Goal: Share content

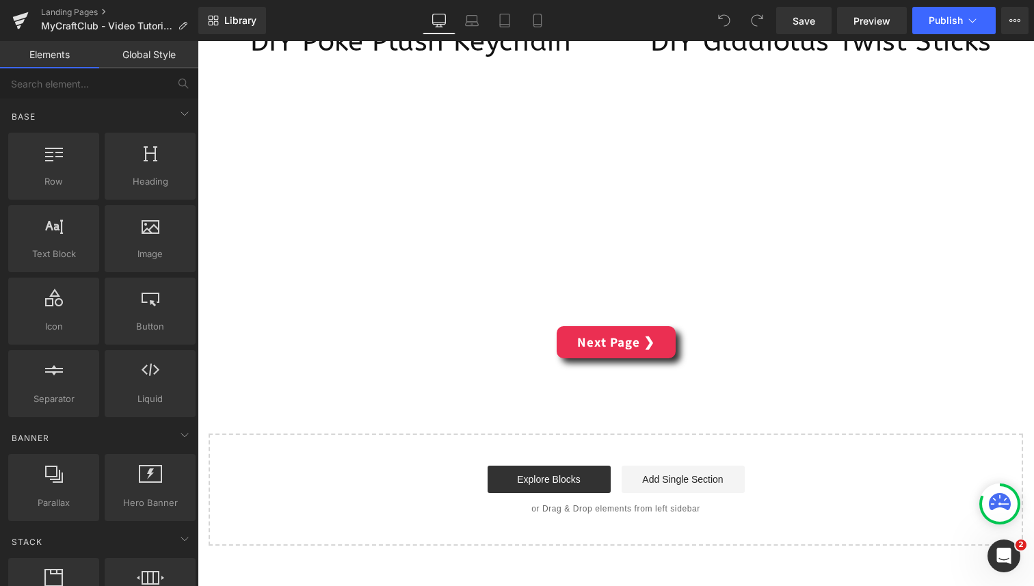
scroll to position [5466, 0]
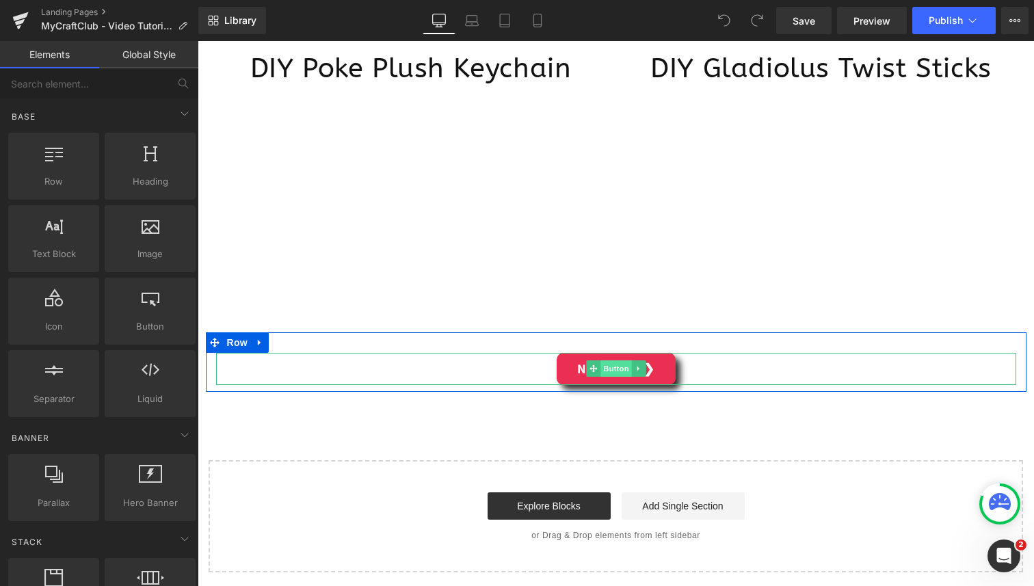
click at [606, 371] on span "Button" at bounding box center [616, 369] width 31 height 16
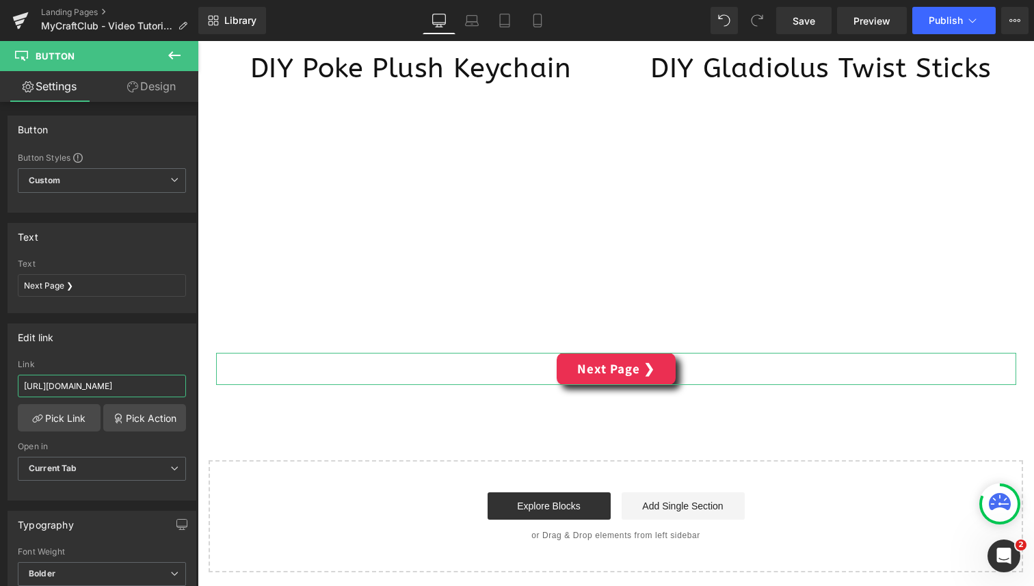
scroll to position [0, 101]
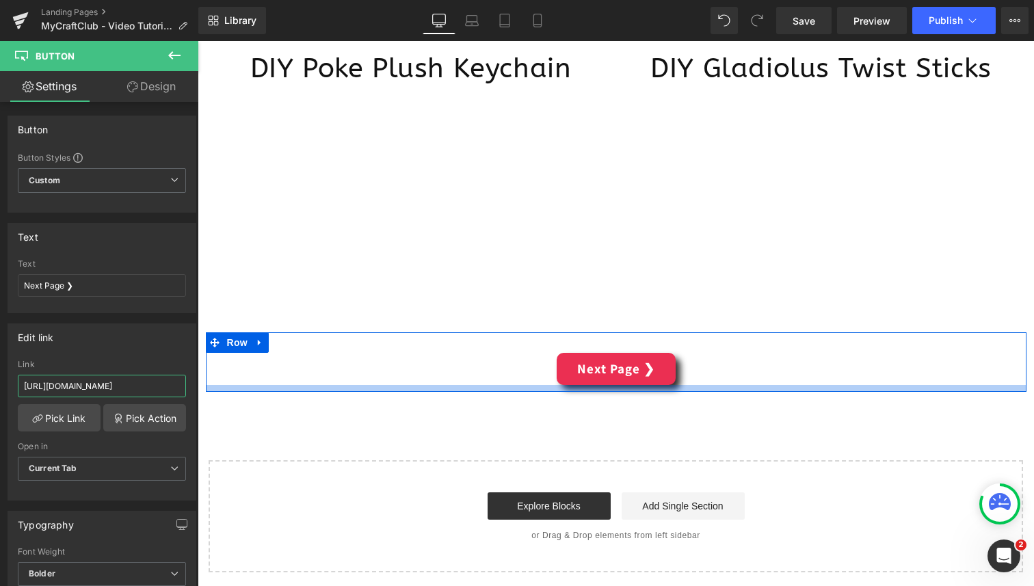
drag, startPoint x: 341, startPoint y: 426, endPoint x: 209, endPoint y: 384, distance: 138.0
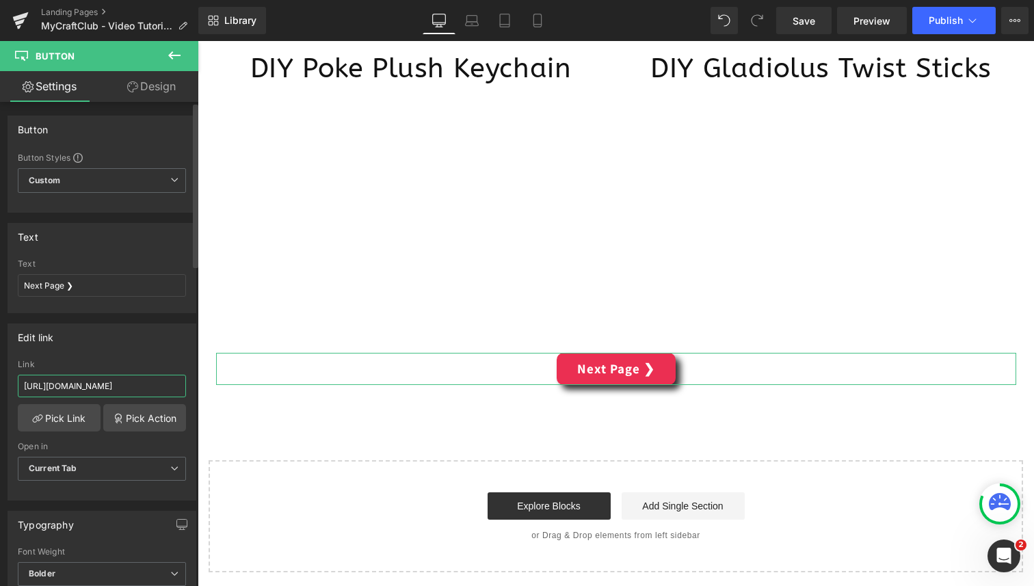
click at [136, 384] on input "[URL][DOMAIN_NAME]" at bounding box center [102, 386] width 168 height 23
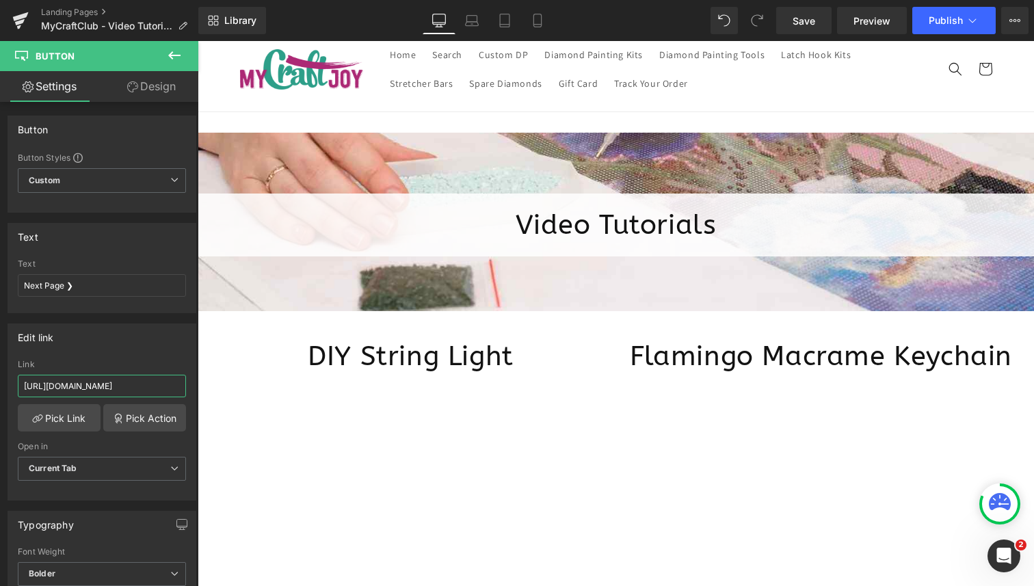
scroll to position [0, 0]
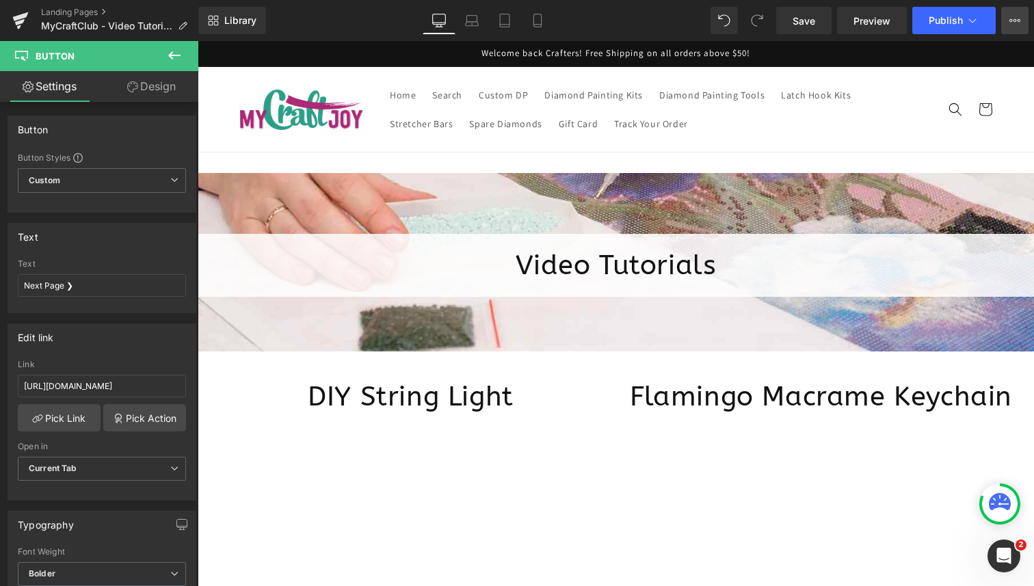
click at [1023, 23] on button "View Live Page View with current Template Save Template to Library Schedule Pub…" at bounding box center [1015, 20] width 27 height 27
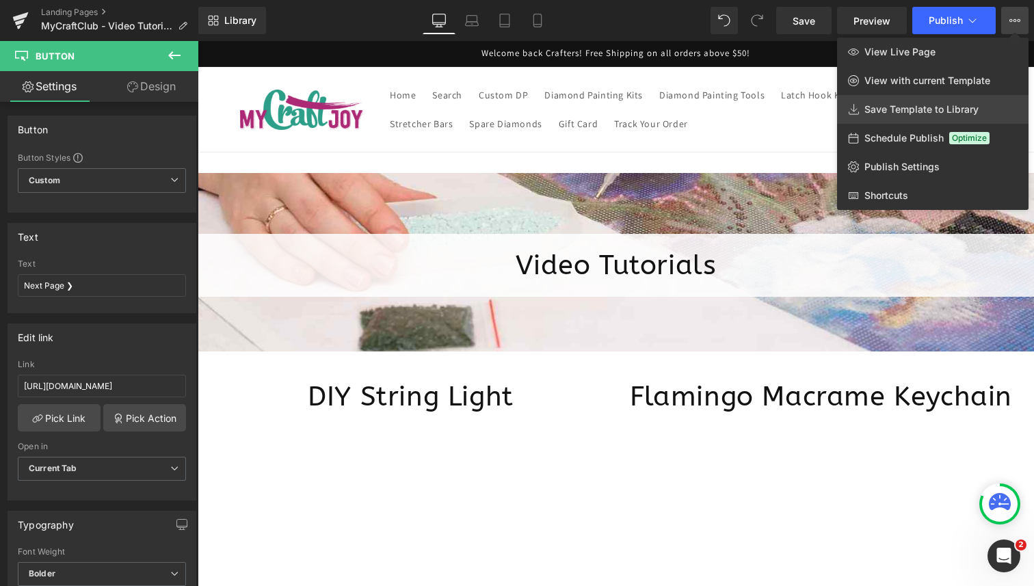
click at [957, 108] on span "Save Template to Library" at bounding box center [922, 109] width 114 height 12
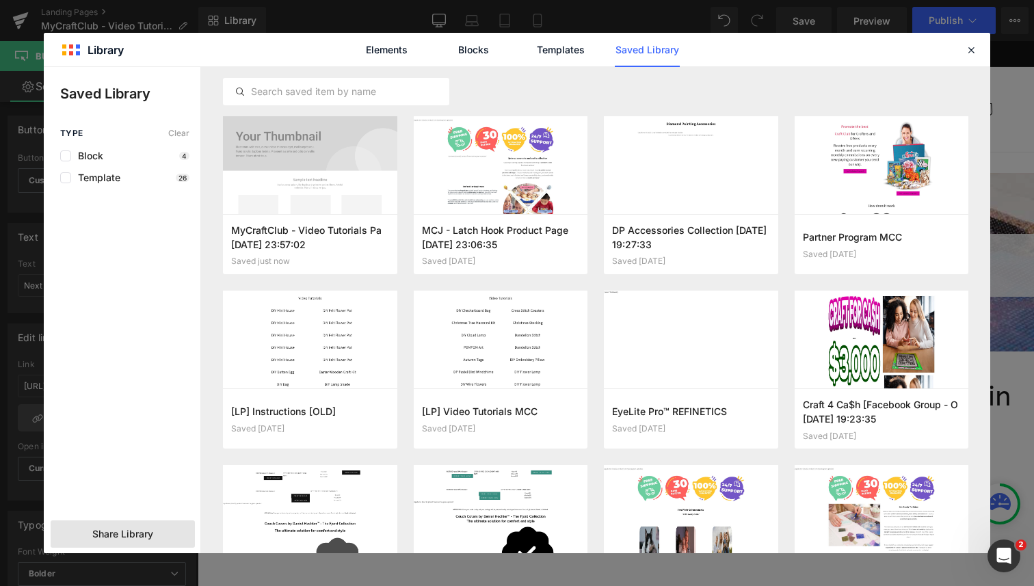
click at [151, 529] on span "Share Library" at bounding box center [122, 534] width 61 height 14
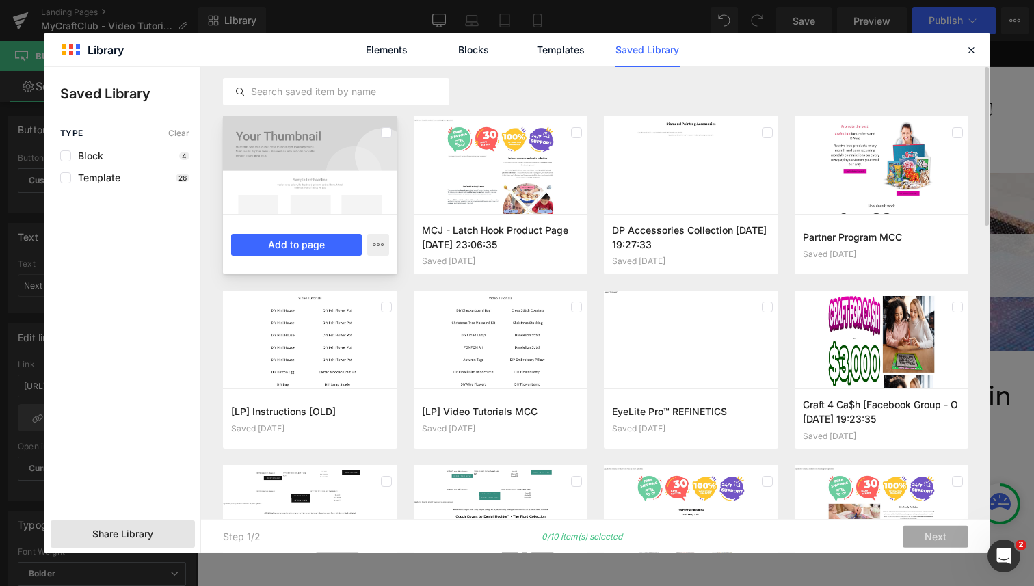
click at [388, 131] on label at bounding box center [386, 132] width 11 height 11
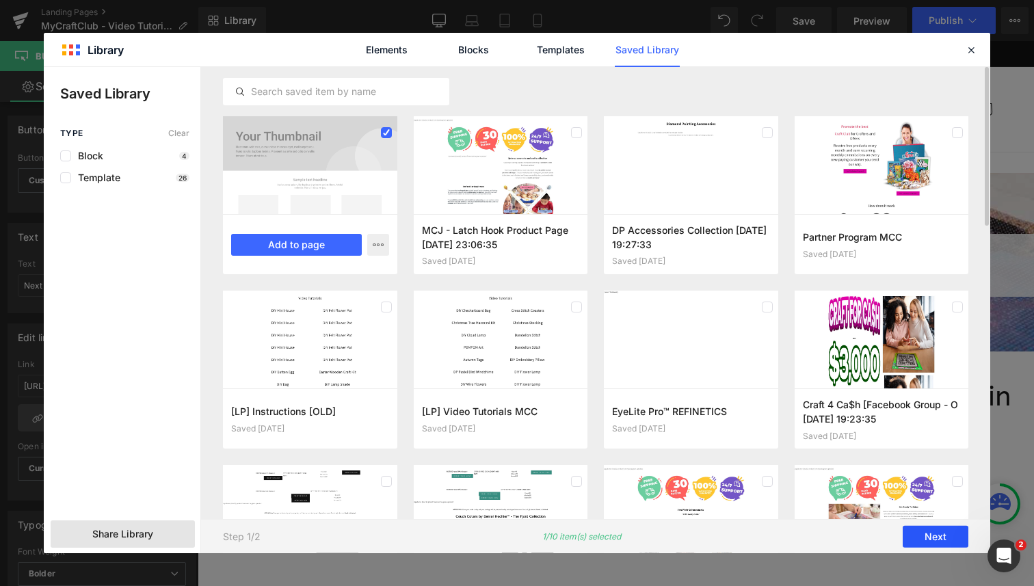
click at [944, 534] on button "Next" at bounding box center [936, 537] width 66 height 22
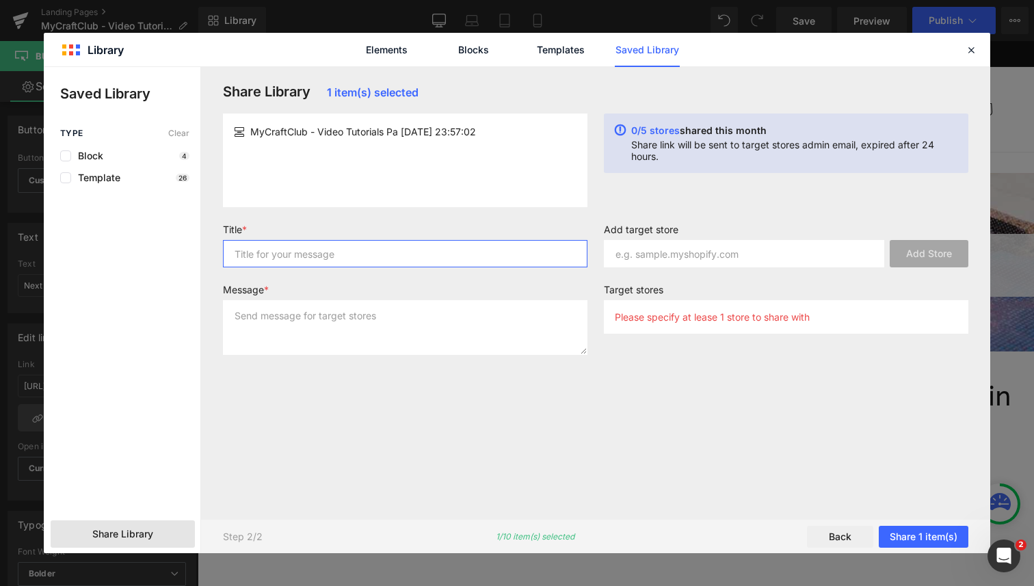
click at [0, 0] on input "text" at bounding box center [0, 0] width 0 height 0
type input "aaa"
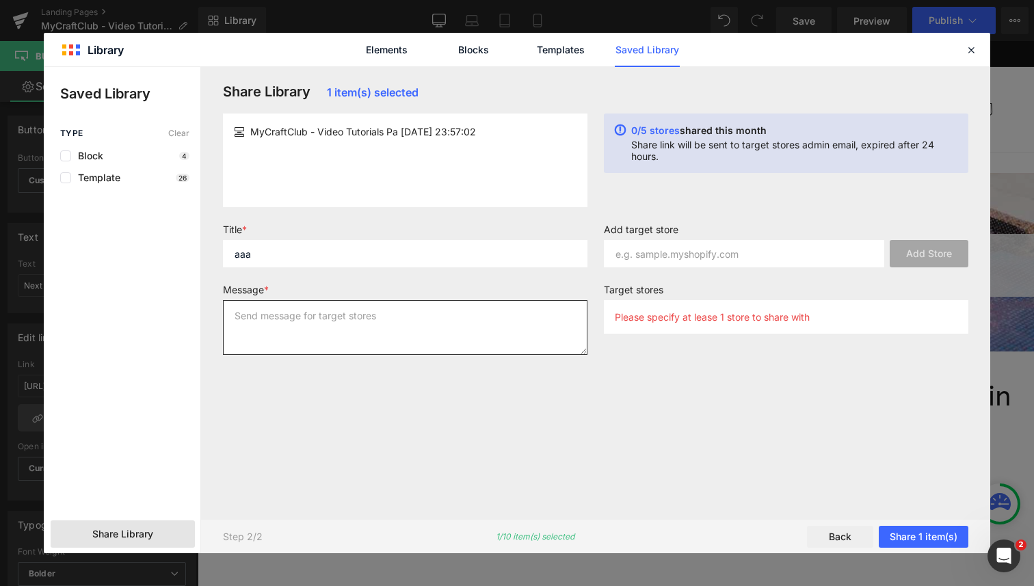
click at [378, 151] on textarea at bounding box center [412, 142] width 68 height 16
type textarea "aaa"
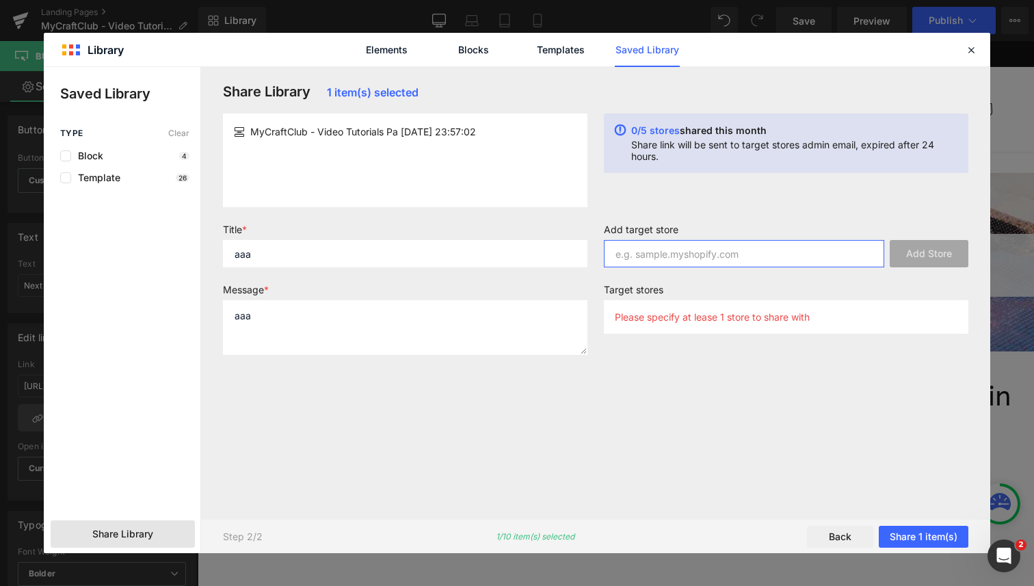
click at [0, 0] on input "text" at bounding box center [0, 0] width 0 height 0
paste input "0493aa-3"
type input "[DOMAIN_NAME]"
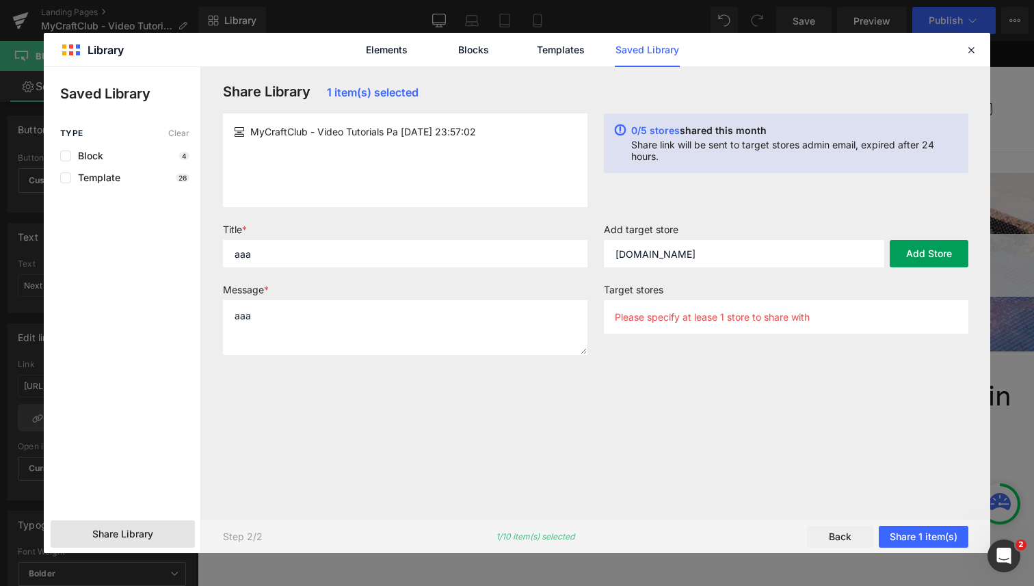
click at [0, 0] on button "Add Store" at bounding box center [0, 0] width 0 height 0
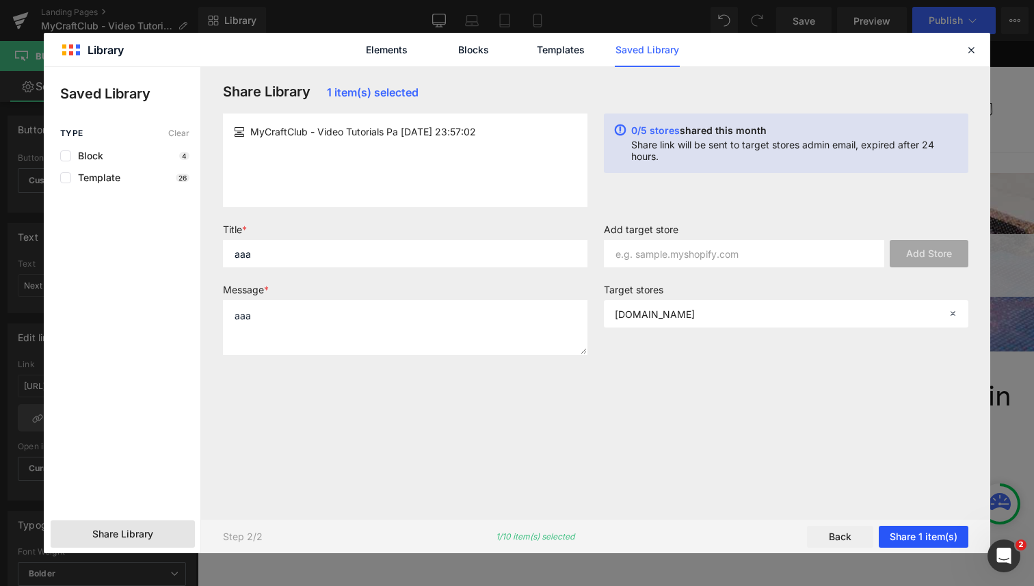
click at [452, 145] on button "Share 1 item(s)" at bounding box center [451, 142] width 2 height 5
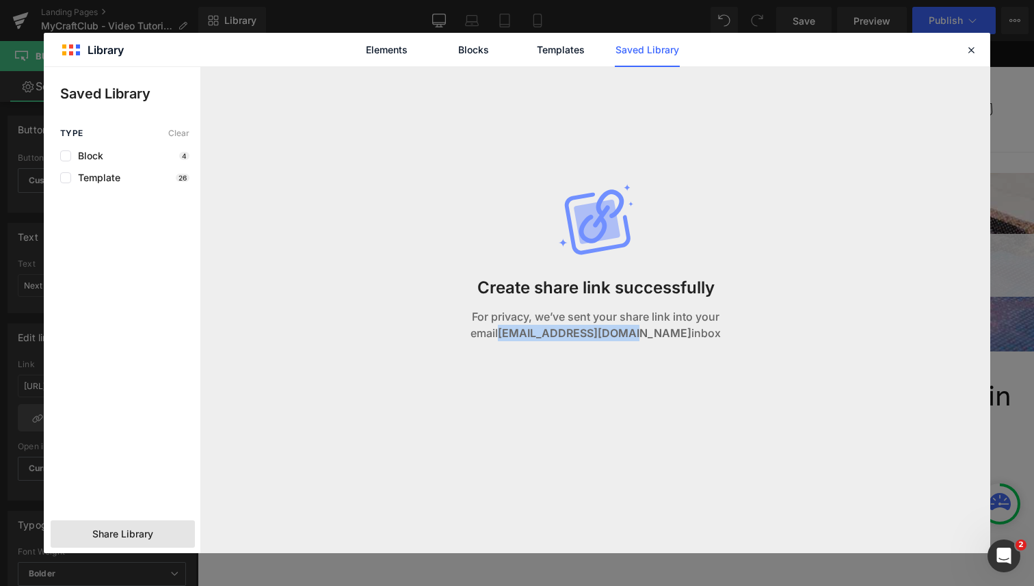
drag, startPoint x: 519, startPoint y: 332, endPoint x: 641, endPoint y: 340, distance: 122.0
click at [0, 0] on p "For privacy, we’ve sent your share link into your email [EMAIL_ADDRESS][DOMAIN_…" at bounding box center [0, 0] width 0 height 0
copy strong "[EMAIL_ADDRESS][DOMAIN_NAME]"
